Goal: Information Seeking & Learning: Learn about a topic

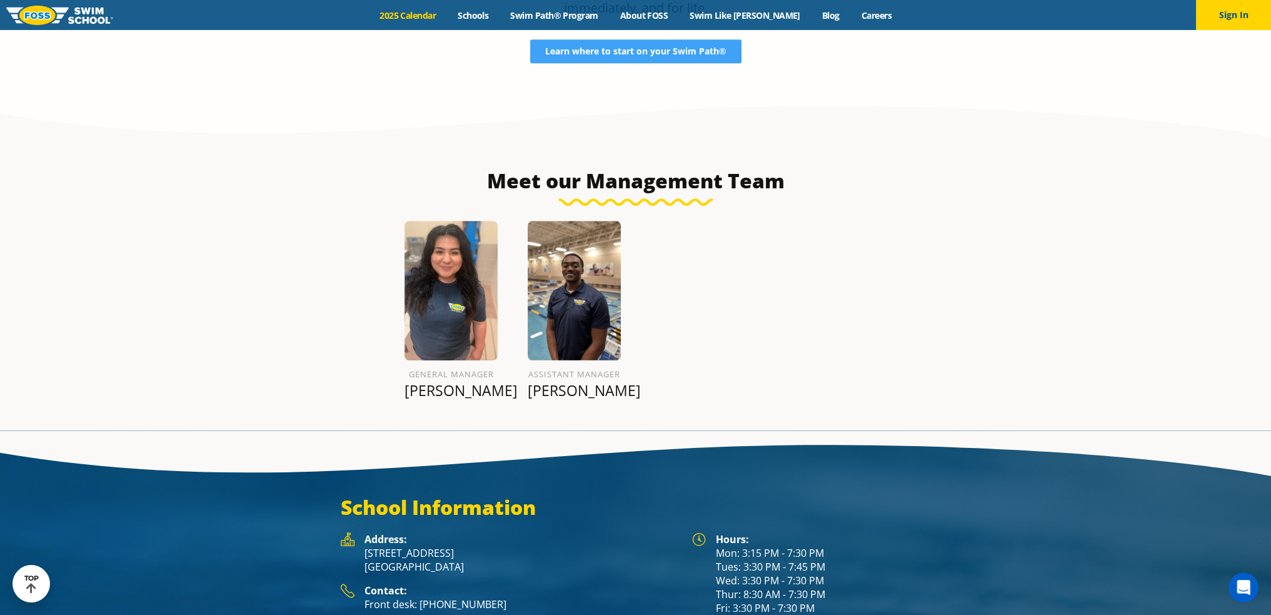
click at [440, 14] on link "2025 Calendar" at bounding box center [408, 15] width 78 height 12
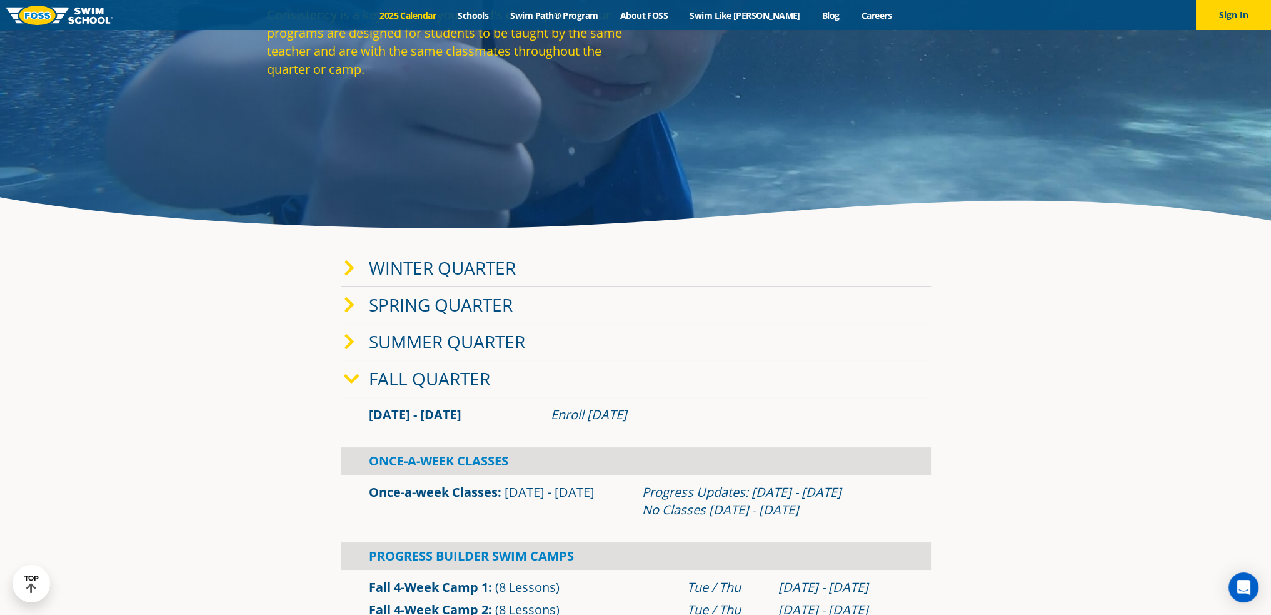
scroll to position [313, 0]
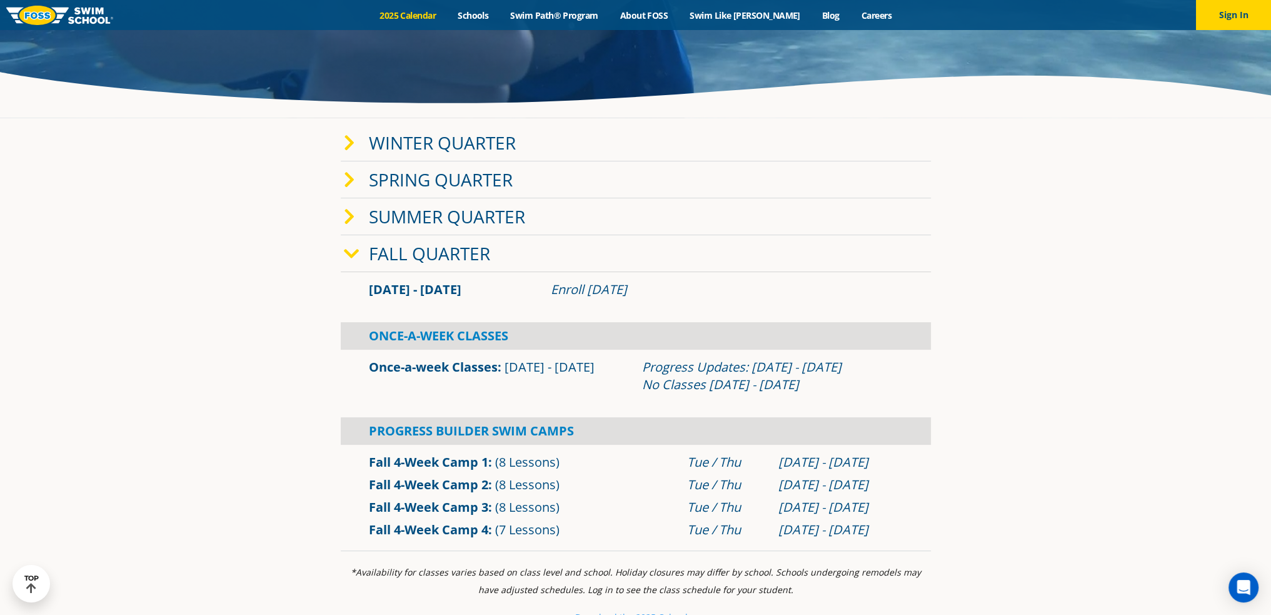
click at [352, 146] on icon at bounding box center [349, 143] width 11 height 18
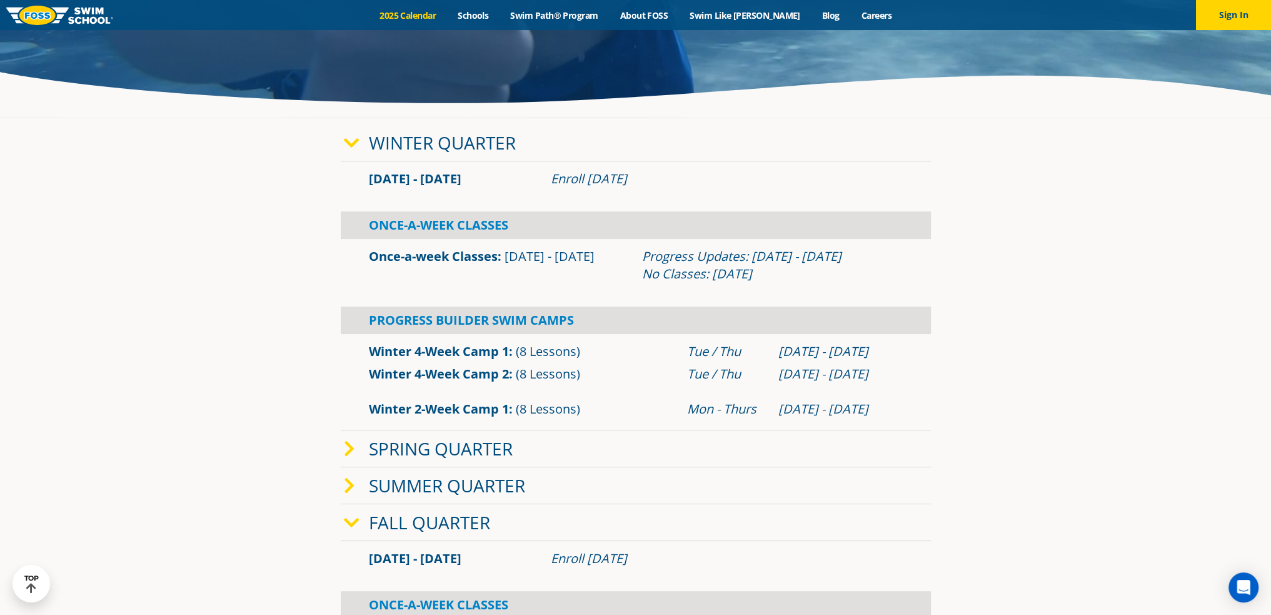
click at [348, 141] on icon at bounding box center [352, 143] width 16 height 18
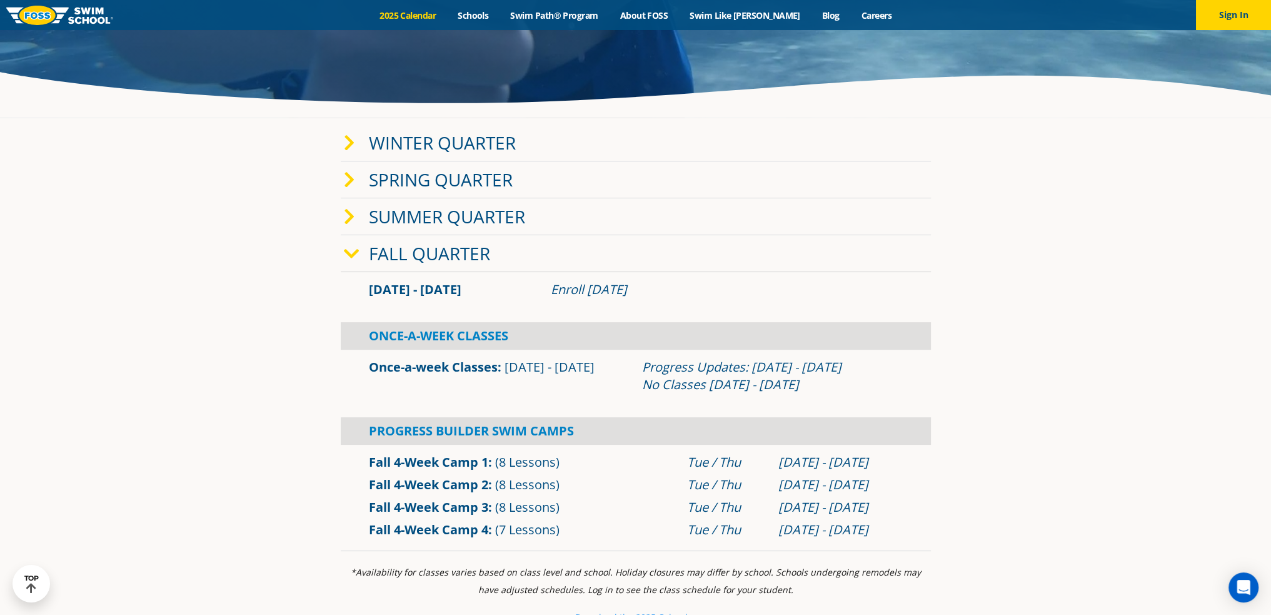
click at [355, 251] on icon at bounding box center [352, 254] width 16 height 18
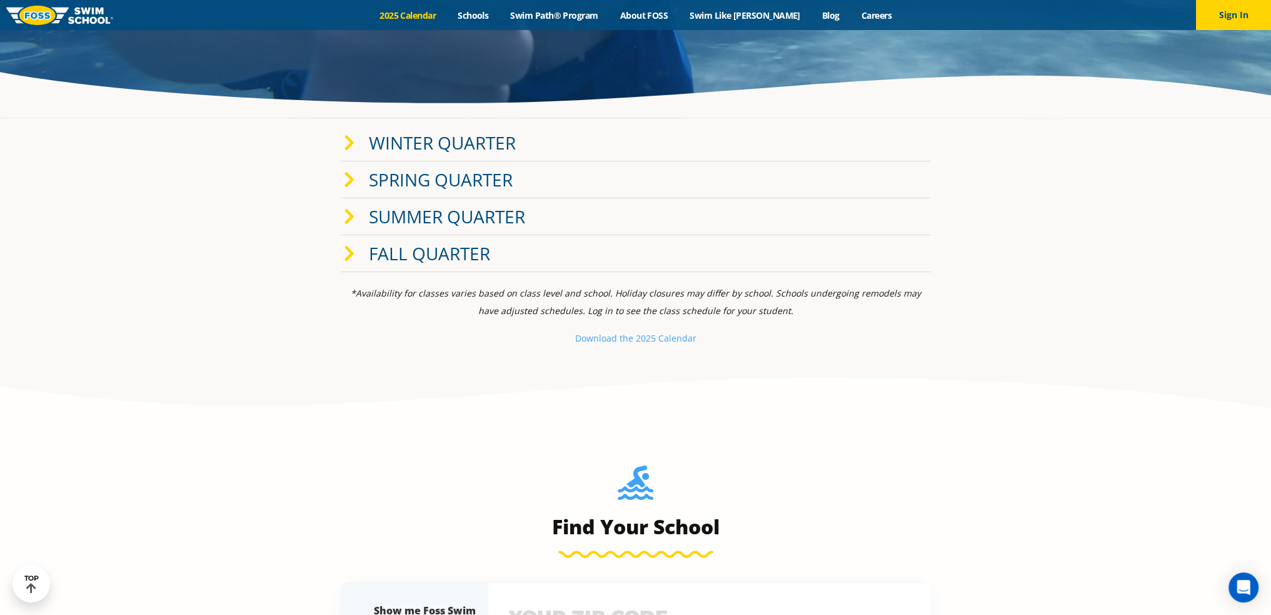
scroll to position [0, 0]
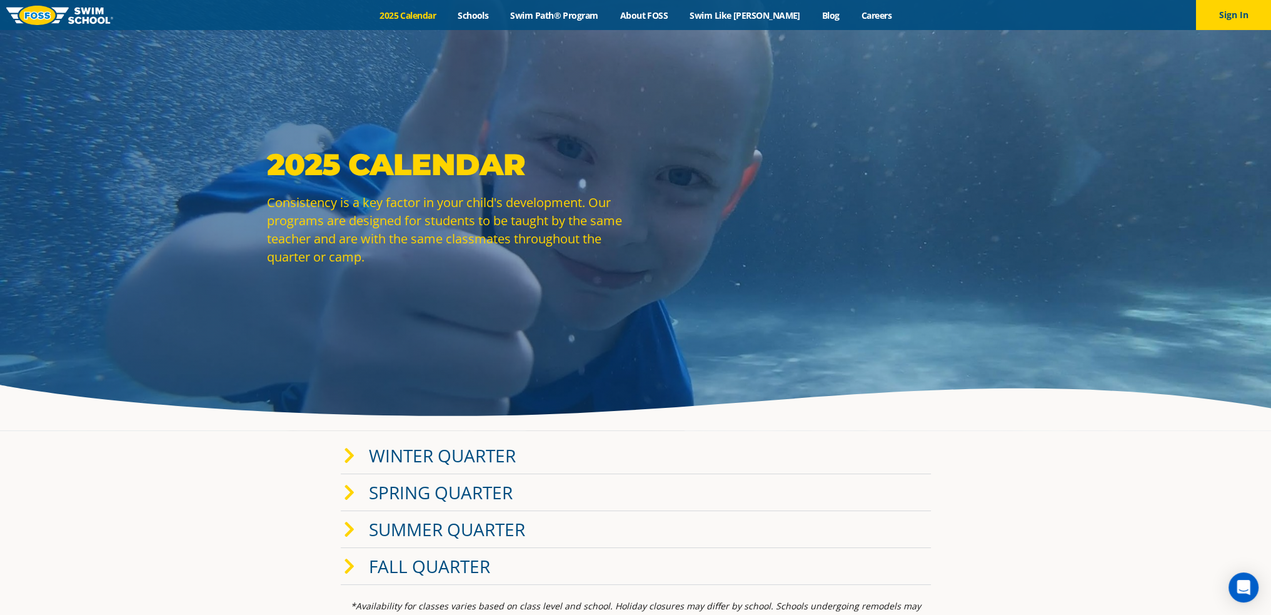
click at [388, 452] on link "Winter Quarter" at bounding box center [442, 455] width 147 height 24
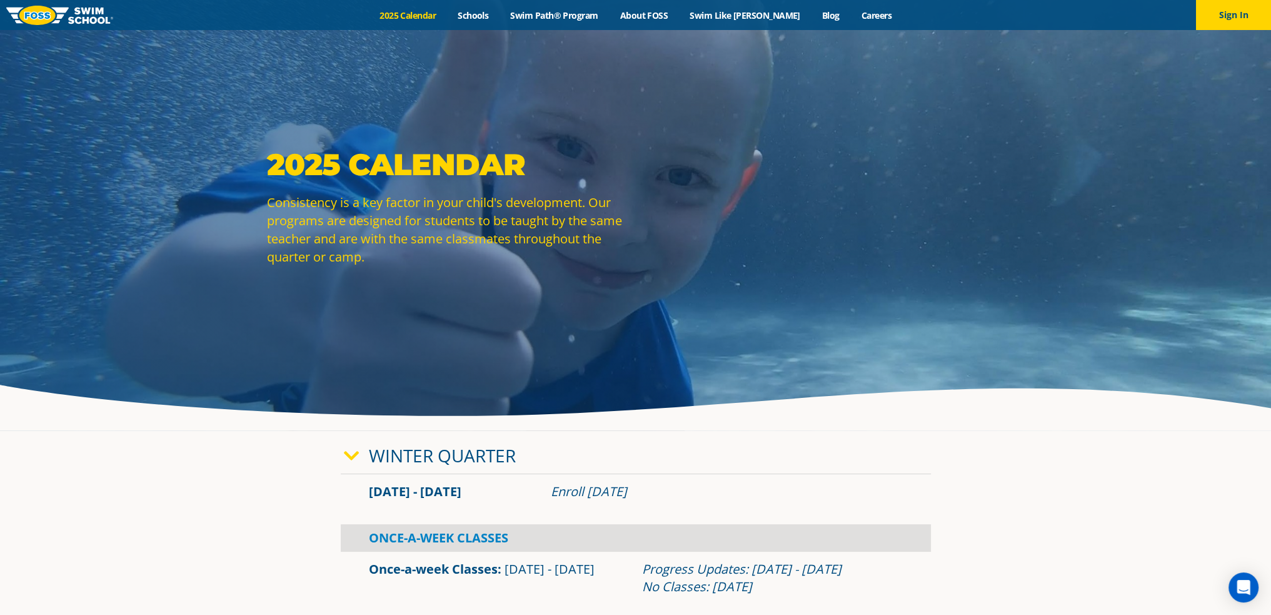
click at [388, 452] on link "Winter Quarter" at bounding box center [442, 455] width 147 height 24
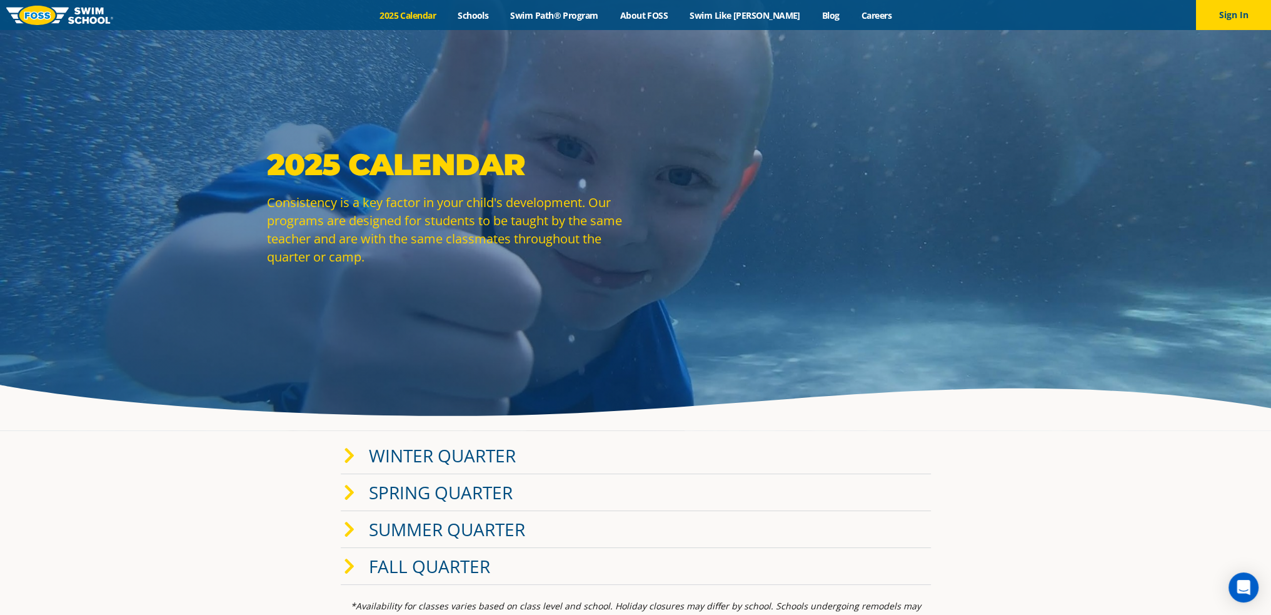
scroll to position [250, 0]
